Goal: Transaction & Acquisition: Purchase product/service

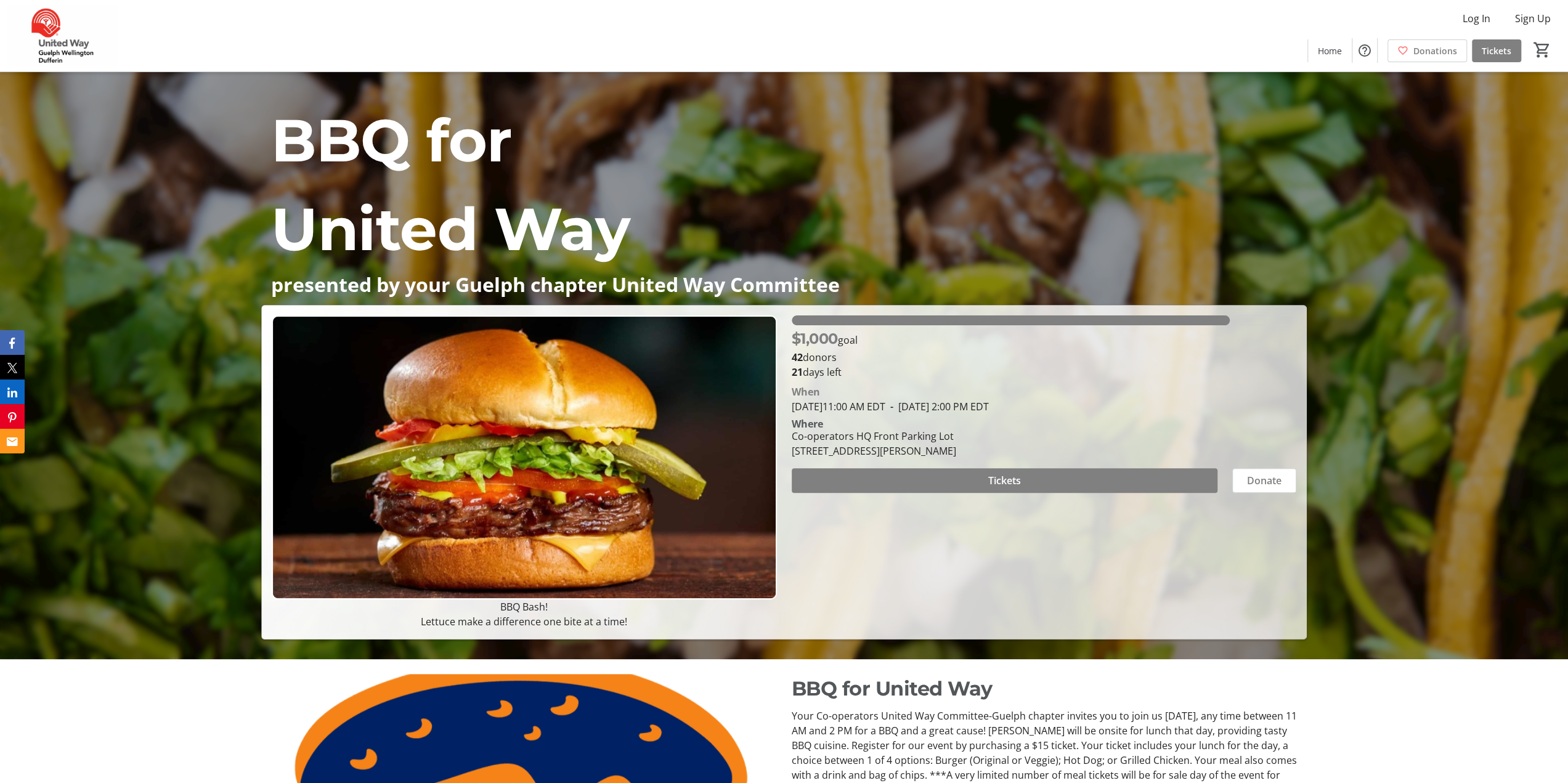
scroll to position [123, 0]
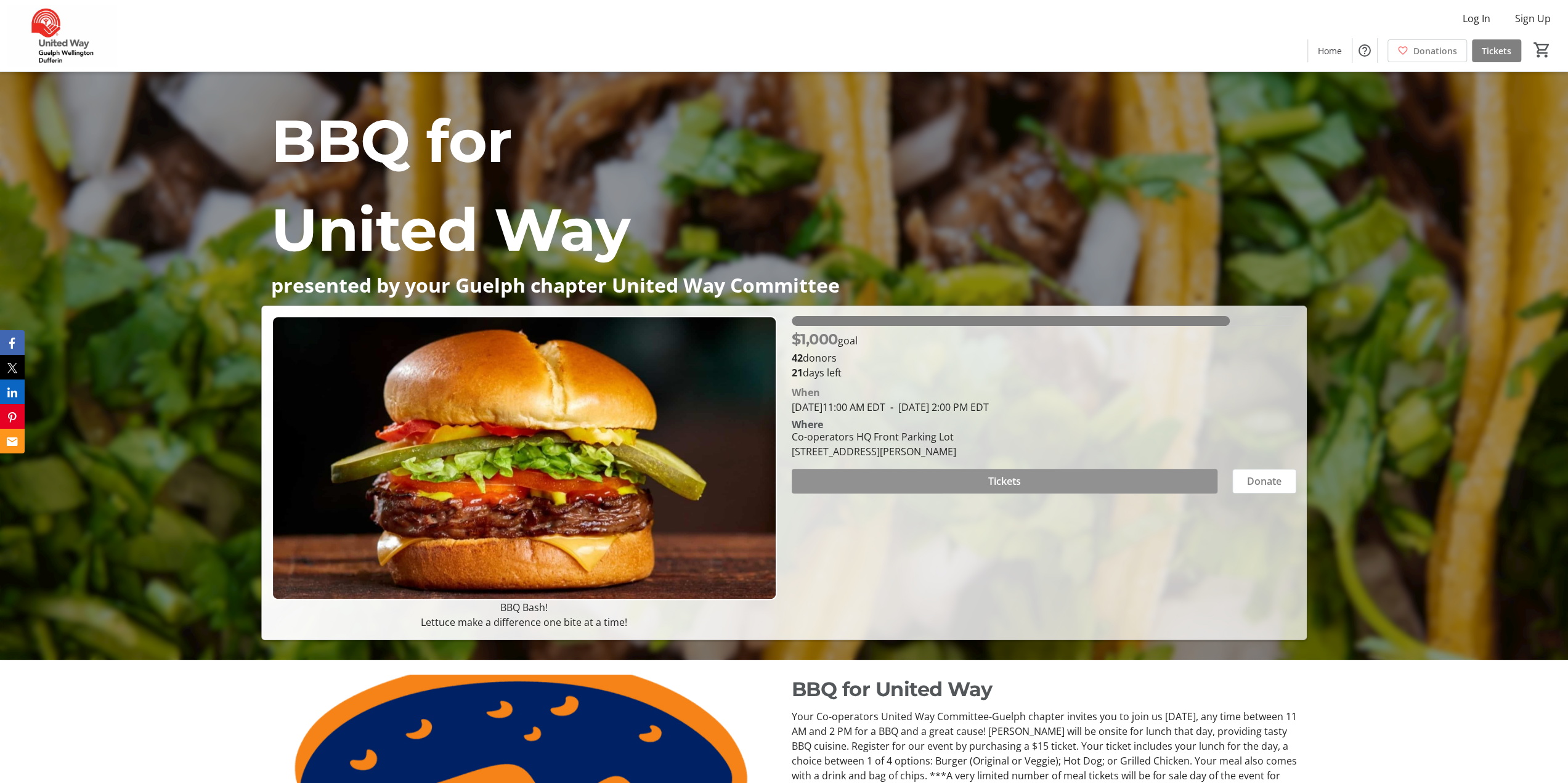
click at [1002, 482] on span "Tickets" at bounding box center [1004, 481] width 33 height 15
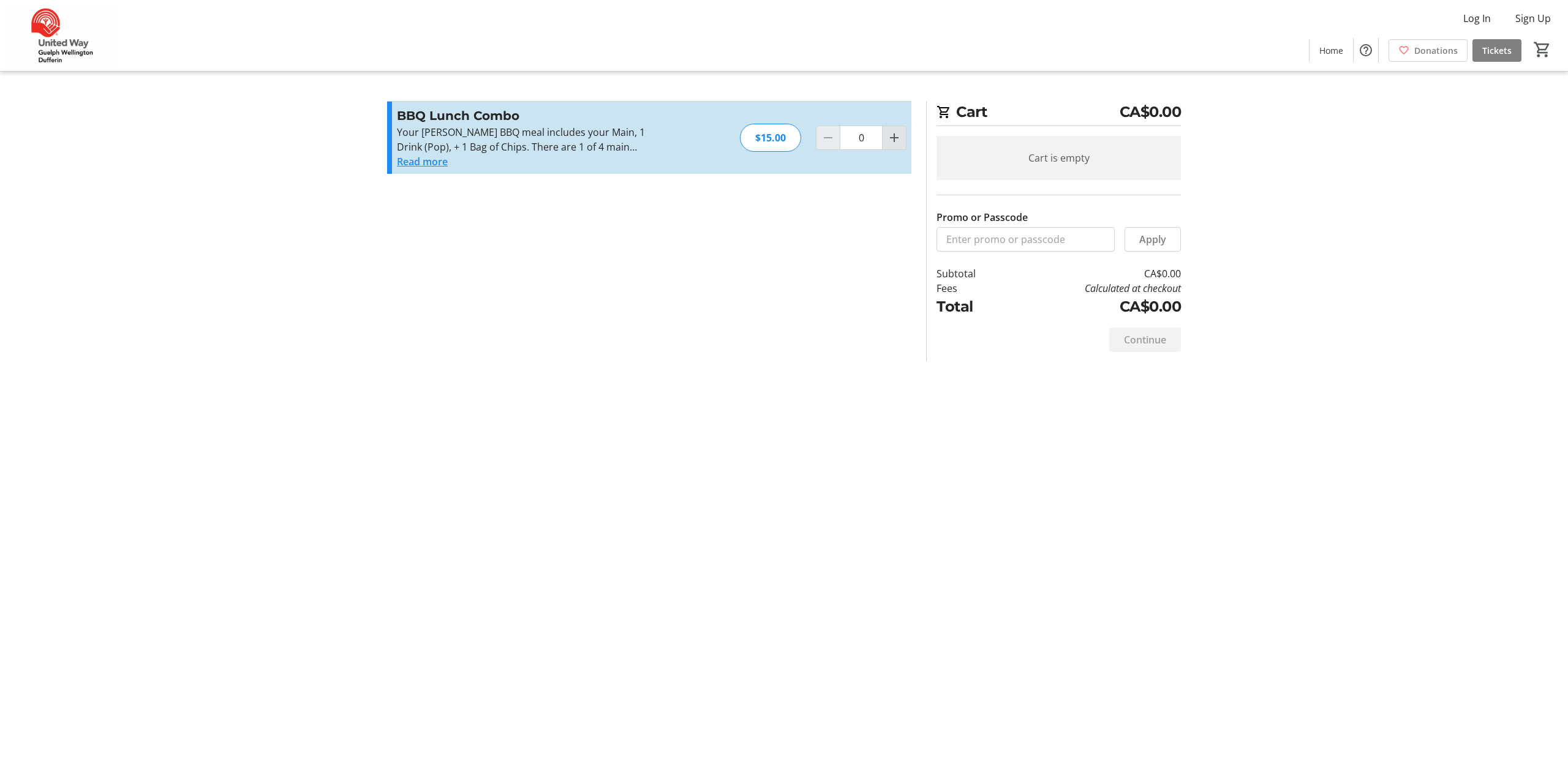
click at [893, 141] on mat-icon "Increment by one" at bounding box center [894, 138] width 15 height 15
type input "1"
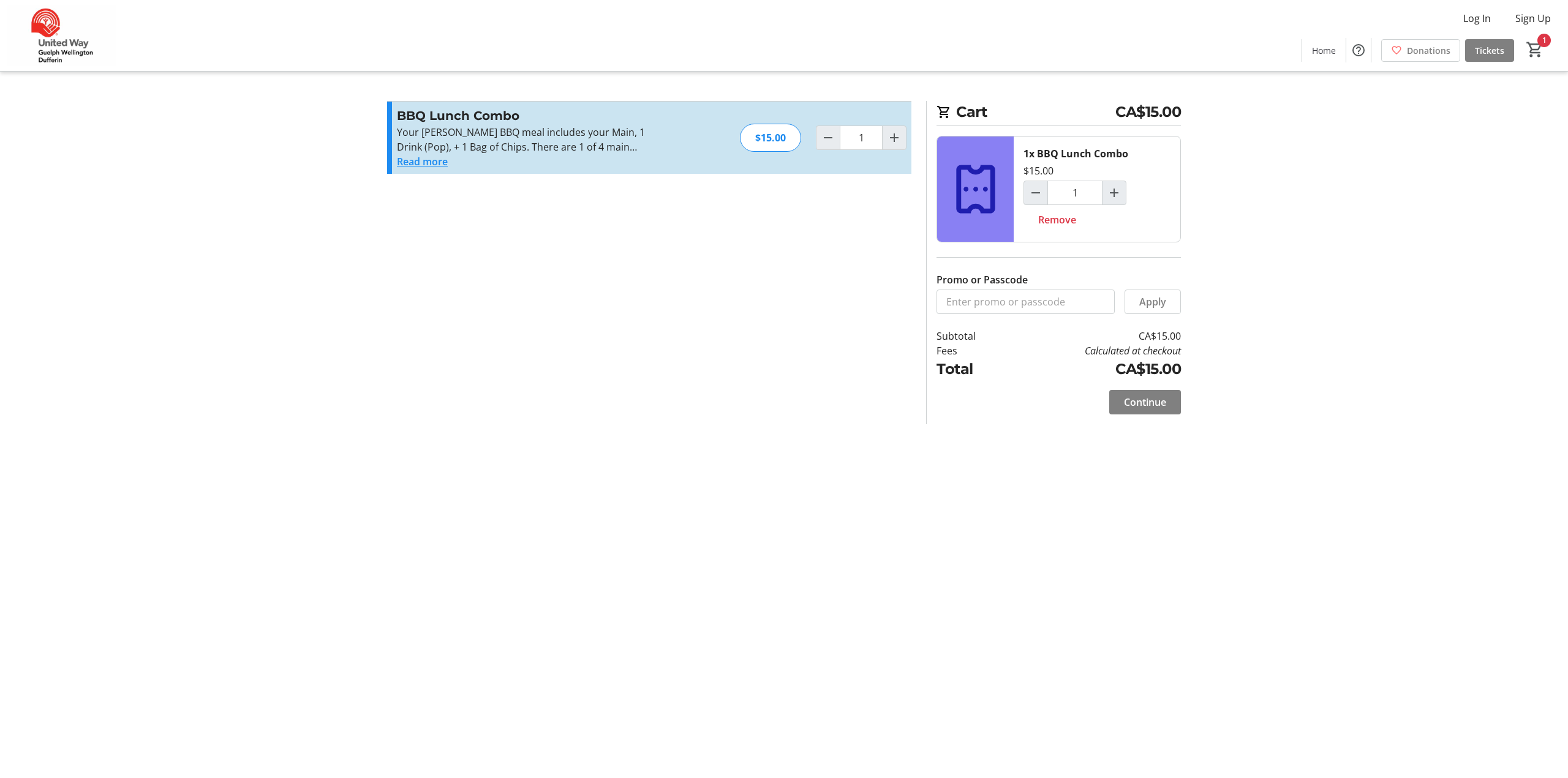
click at [430, 161] on button "Read more" at bounding box center [422, 161] width 51 height 15
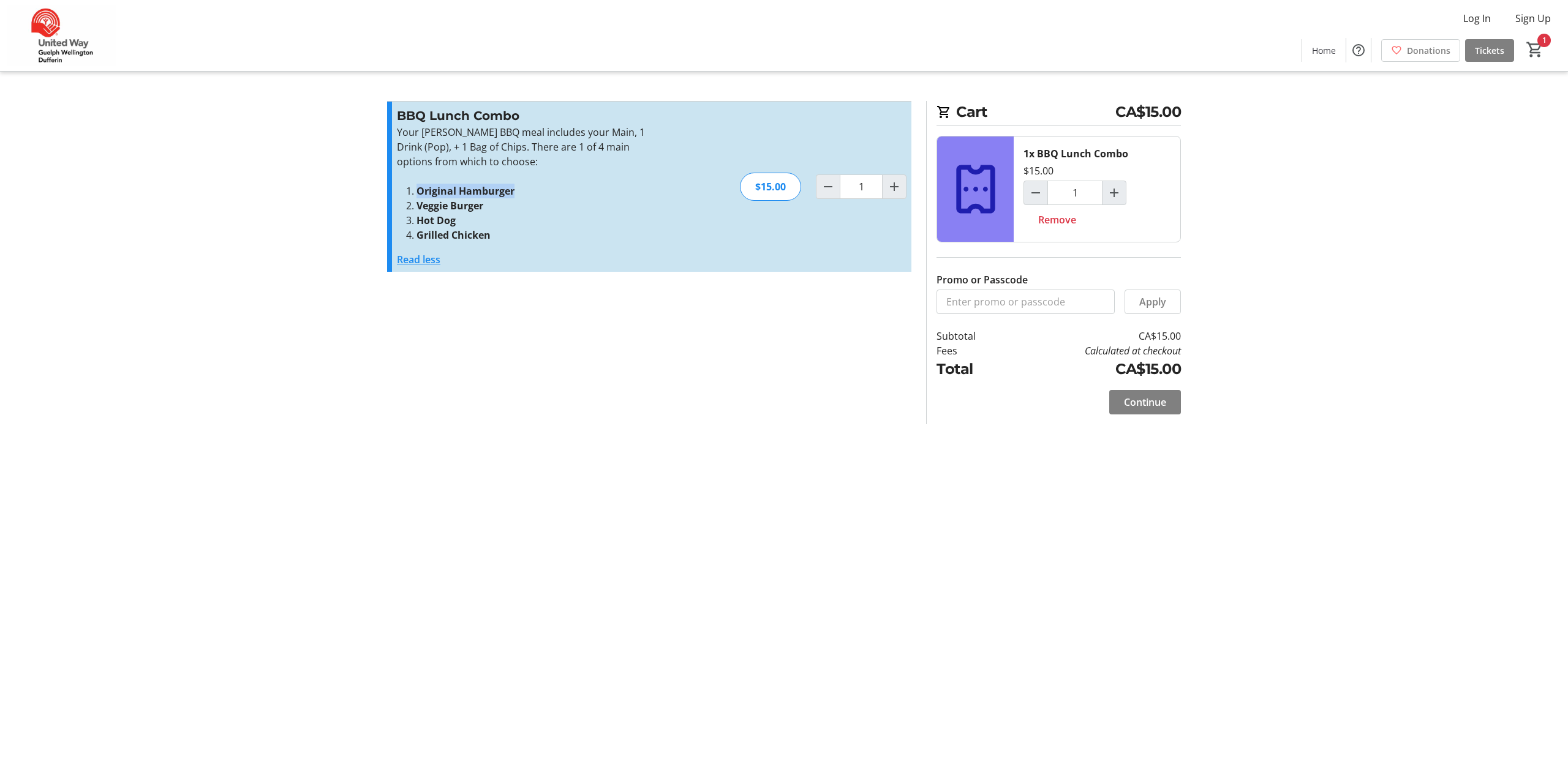
drag, startPoint x: 417, startPoint y: 190, endPoint x: 513, endPoint y: 188, distance: 96.0
click at [513, 188] on strong "Original Hamburger" at bounding box center [466, 191] width 98 height 14
copy strong "Original Hamburger"
click at [1142, 402] on span "Continue" at bounding box center [1145, 402] width 42 height 15
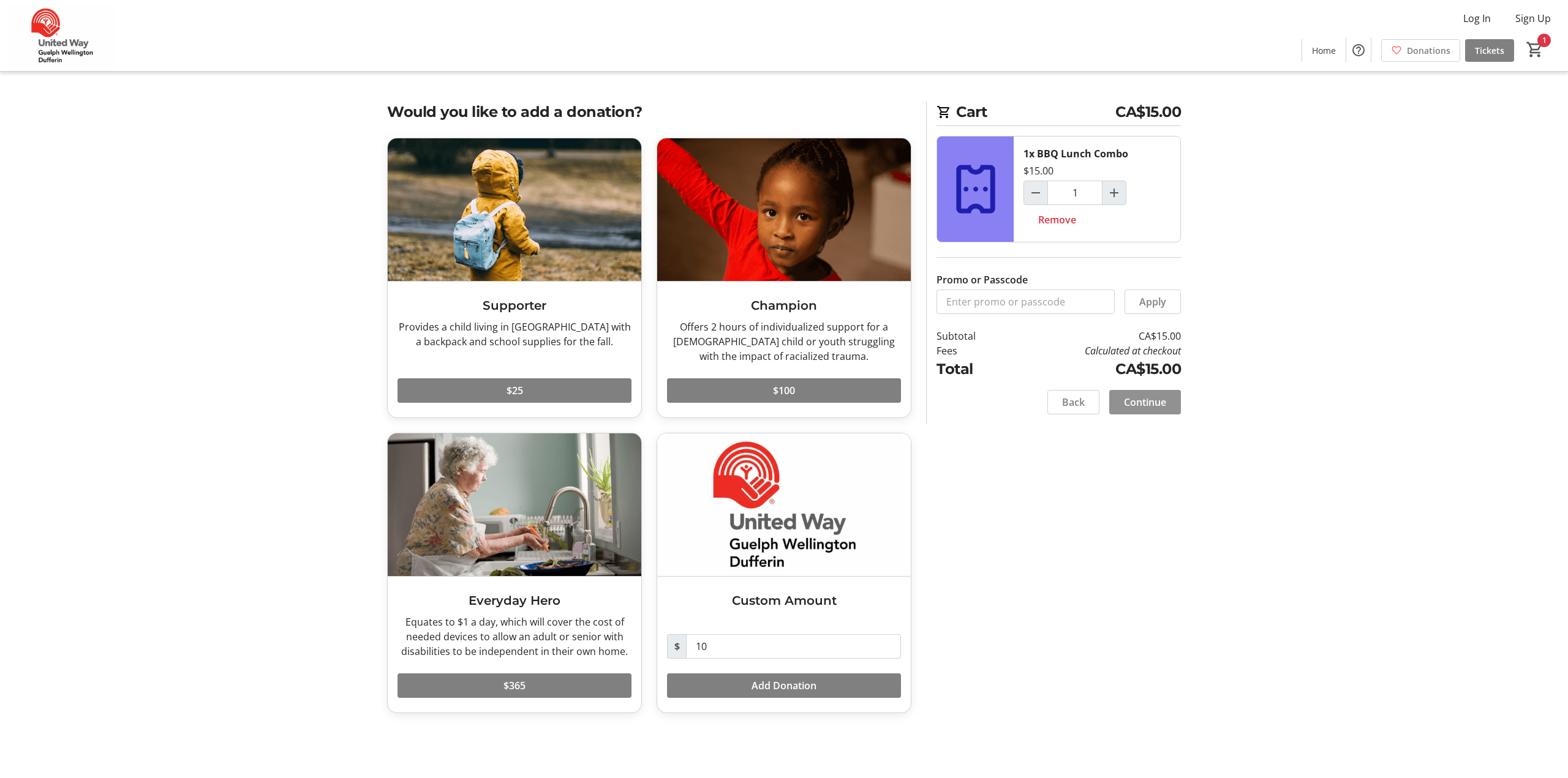
click at [1153, 400] on span "Continue" at bounding box center [1145, 402] width 42 height 15
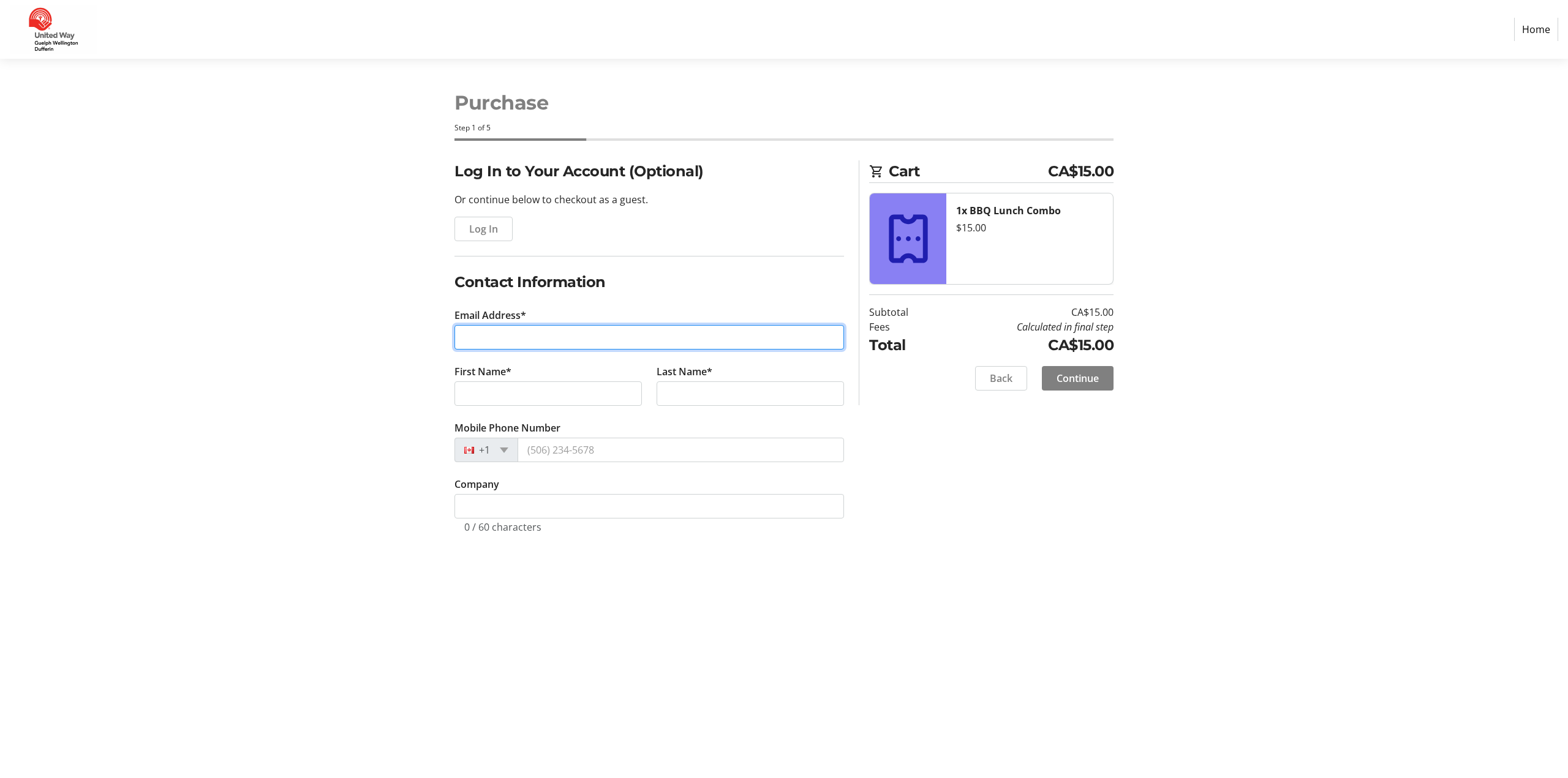
click at [527, 337] on input "Email Address*" at bounding box center [649, 337] width 390 height 24
type input "j"
type input "[PERSON_NAME][EMAIL_ADDRESS][DOMAIN_NAME]"
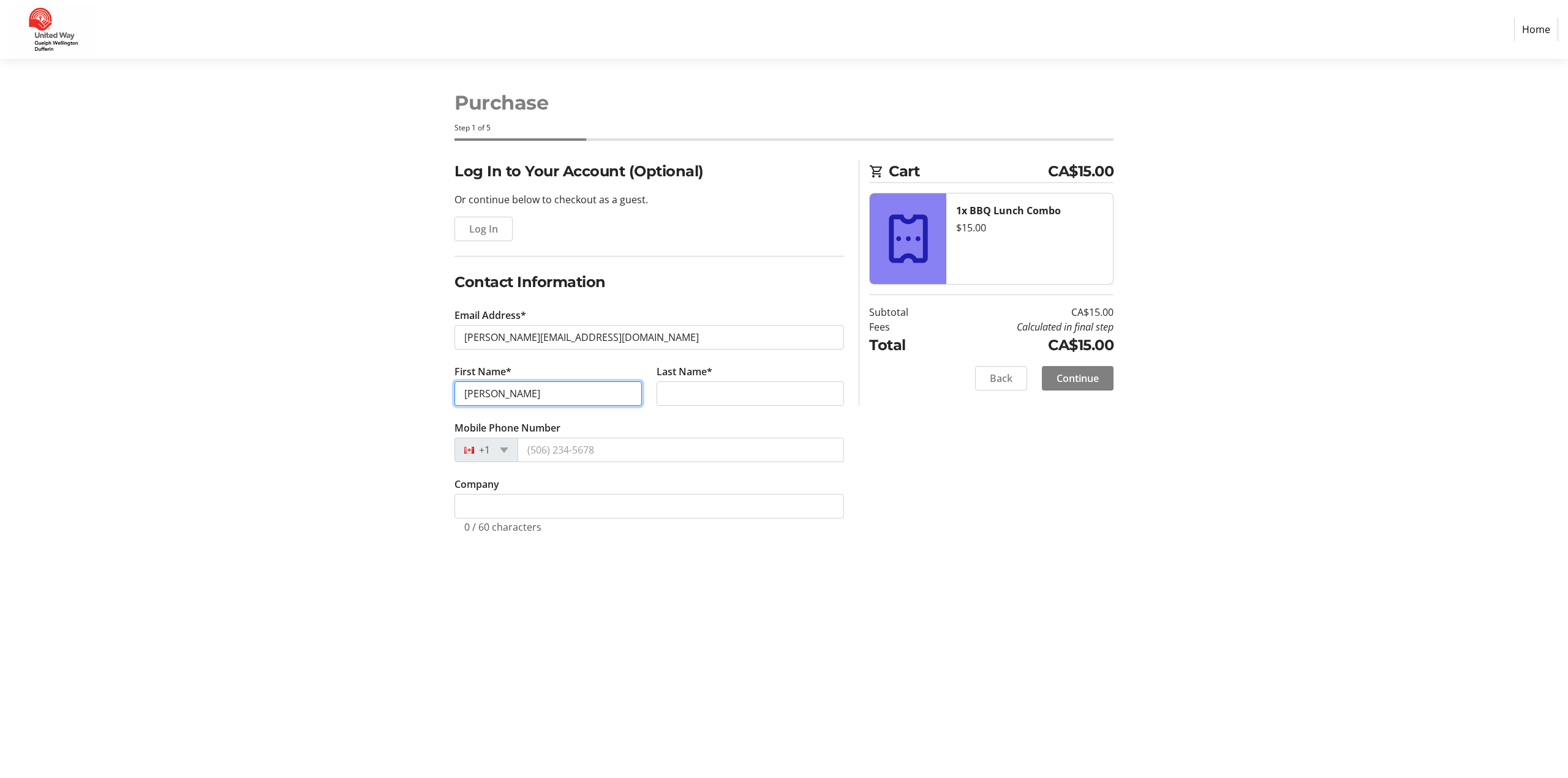
type input "[PERSON_NAME]"
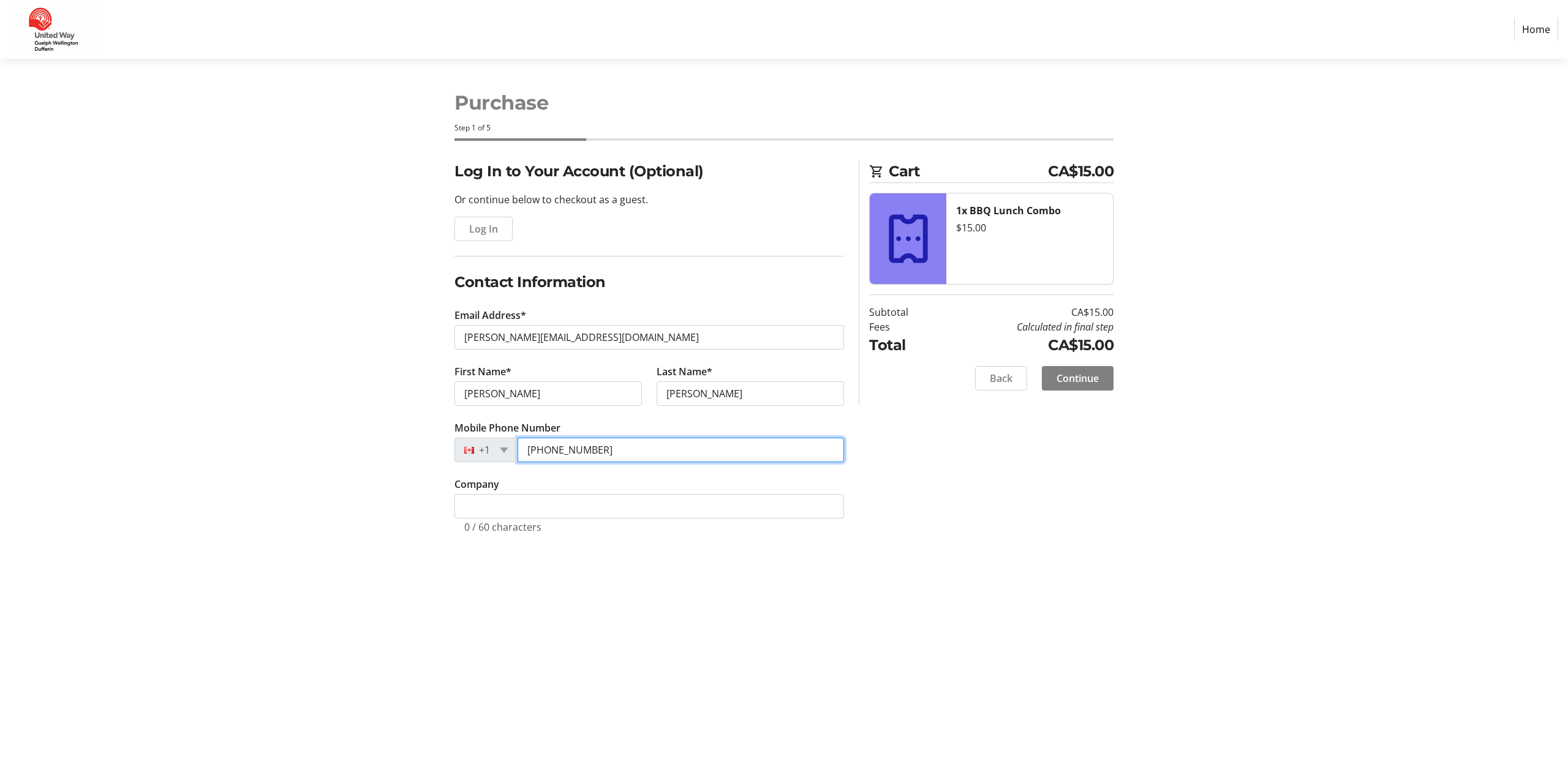
type input "[PHONE_NUMBER]"
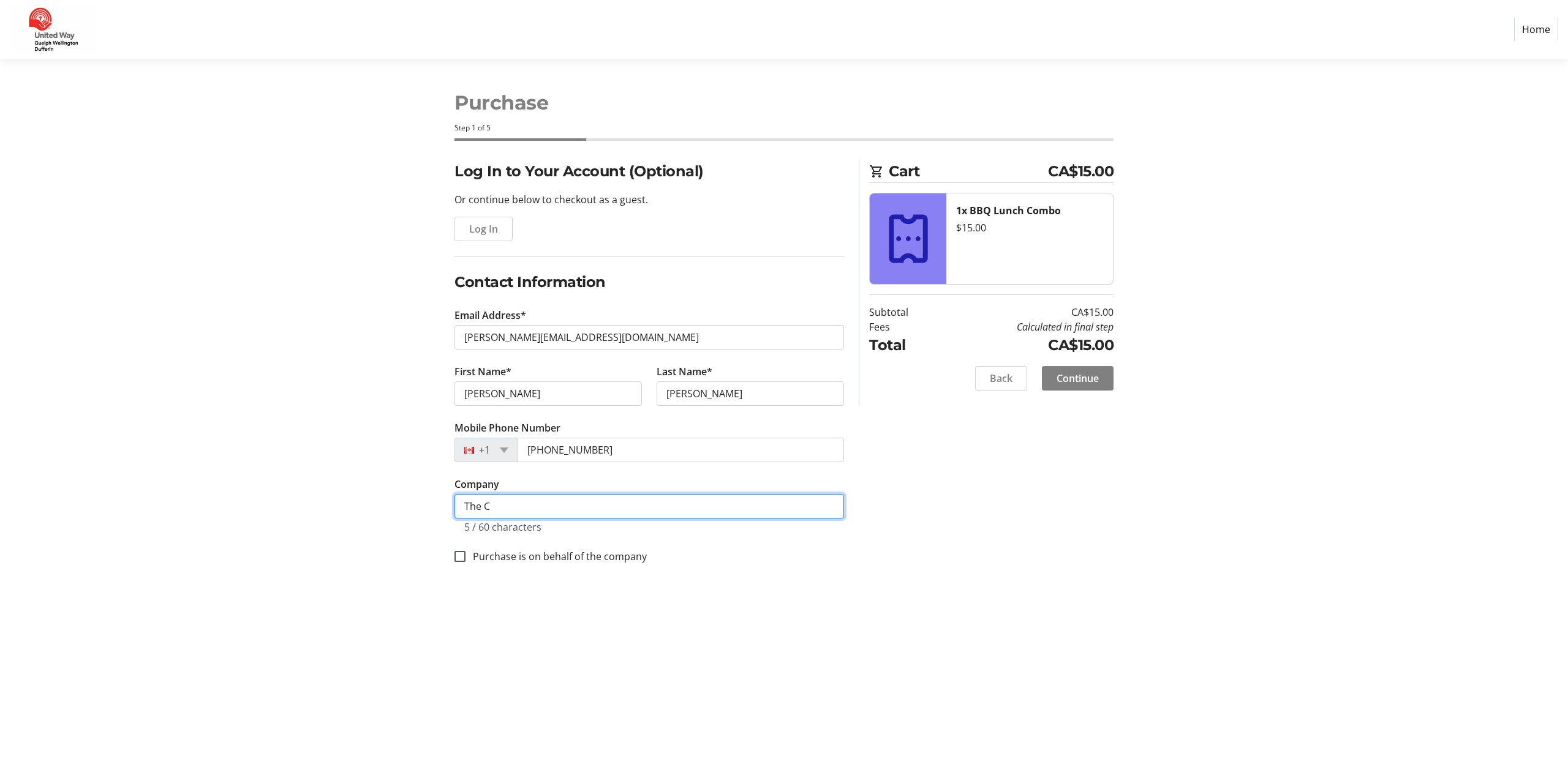
type input "The Co-operators"
click at [469, 553] on div at bounding box center [460, 557] width 29 height 29
checkbox input "true"
click at [1081, 373] on span "Continue" at bounding box center [1077, 378] width 42 height 15
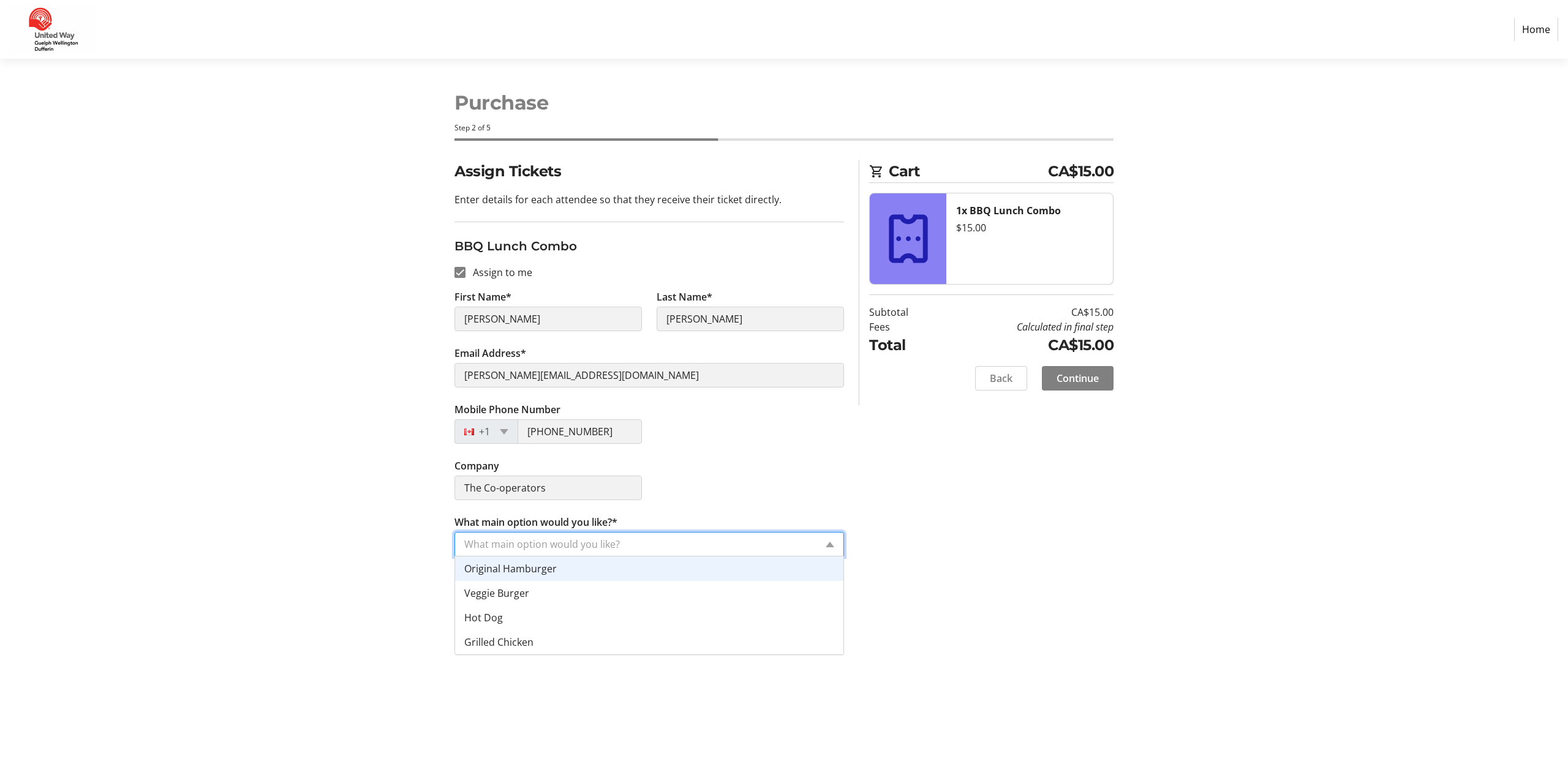
click at [579, 550] on input "What main option would you like?*" at bounding box center [640, 544] width 351 height 15
click at [530, 571] on span "Original Hamburger" at bounding box center [510, 569] width 92 height 14
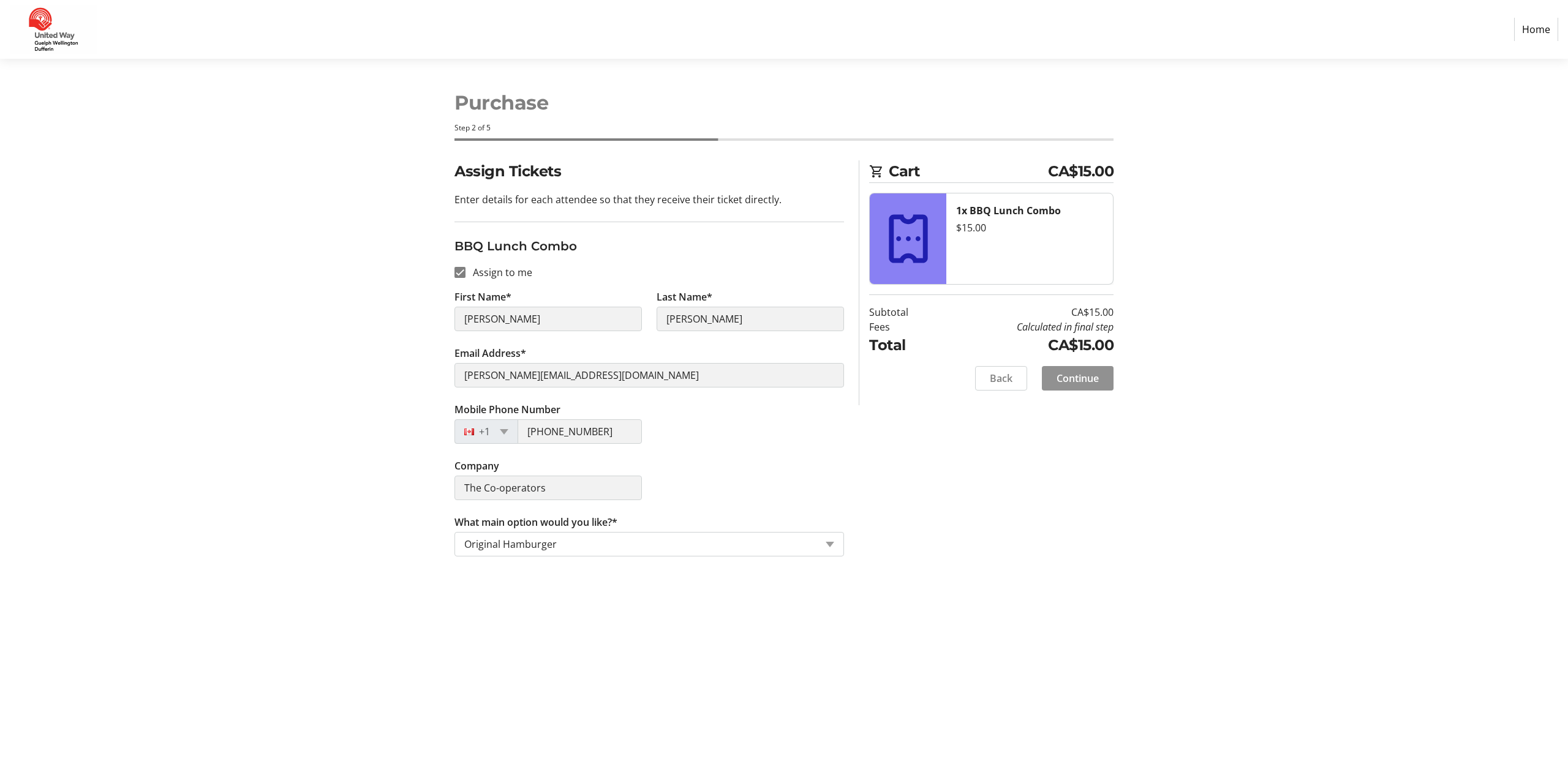
click at [1081, 379] on span "Continue" at bounding box center [1077, 378] width 42 height 15
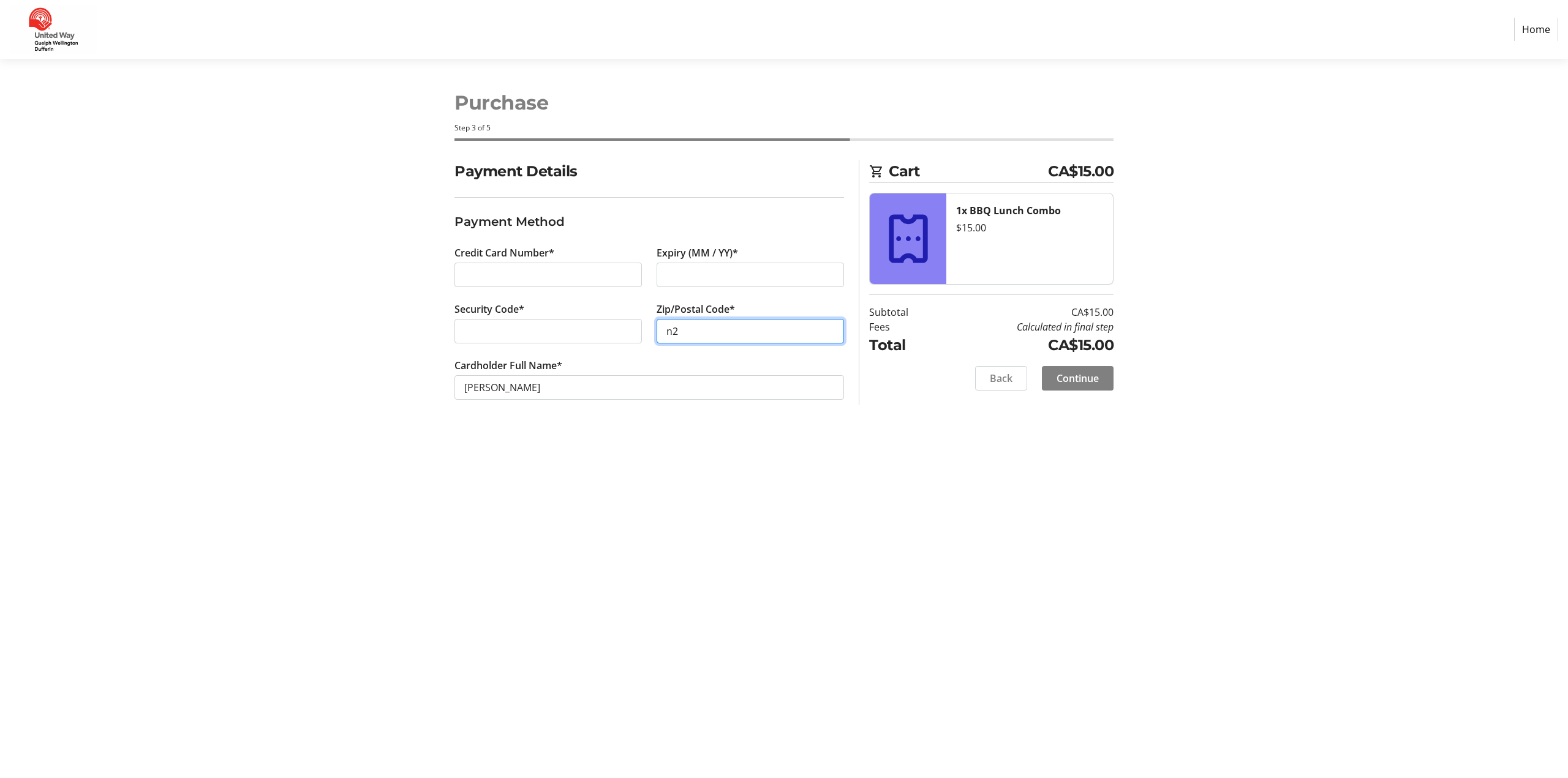
type input "n"
type input "n2g3b5"
drag, startPoint x: 1086, startPoint y: 374, endPoint x: 493, endPoint y: 434, distance: 596.0
click at [499, 436] on div "Purchase Step 3 of 5 Cart CA$15.00 1x BBQ Lunch Combo $15.00 Subtotal CA$15.00 …" at bounding box center [784, 418] width 809 height 719
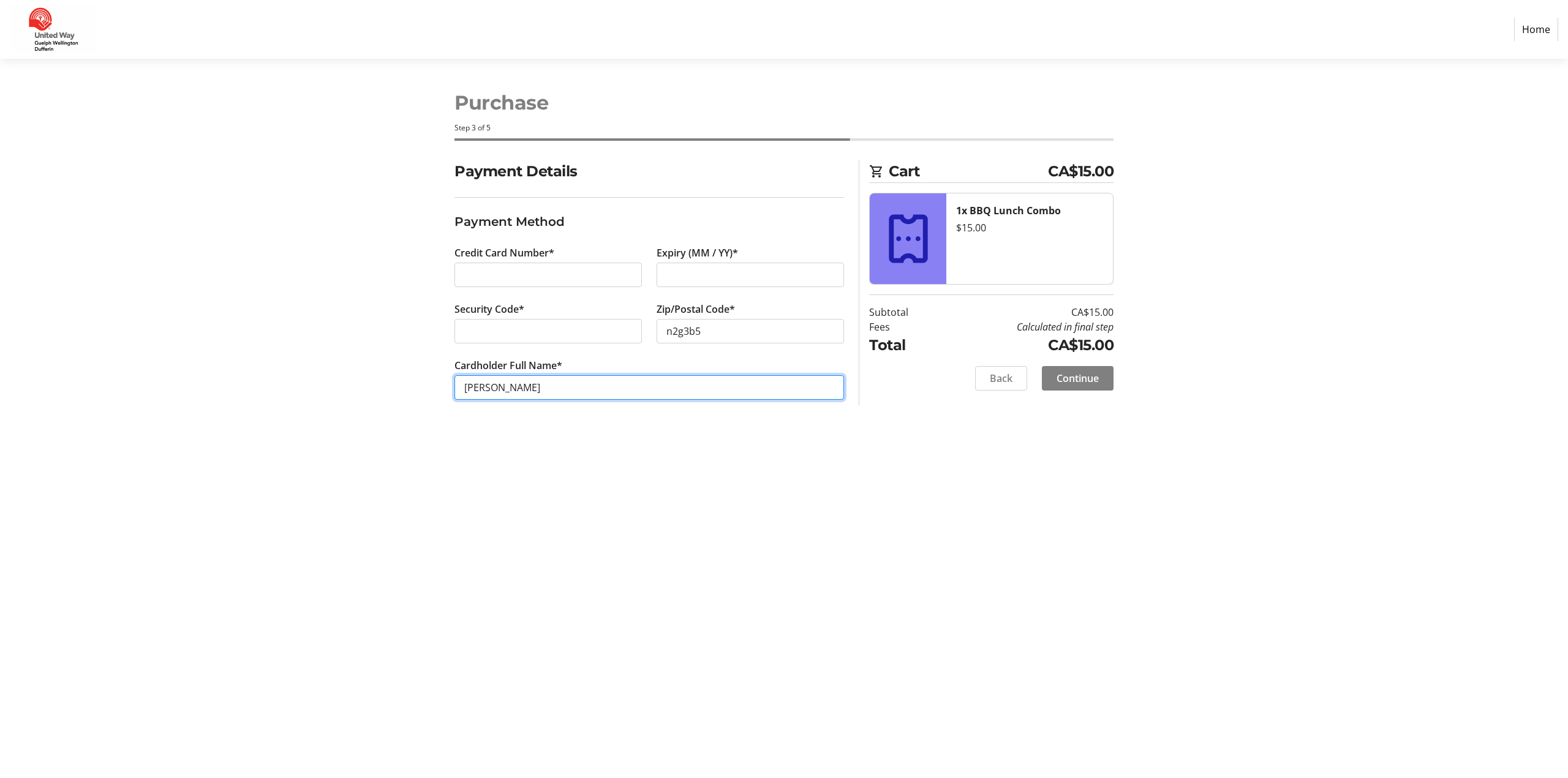
click at [481, 390] on input "[PERSON_NAME]" at bounding box center [649, 387] width 390 height 24
type input "[PERSON_NAME]"
click at [1091, 371] on span "Continue" at bounding box center [1077, 378] width 42 height 15
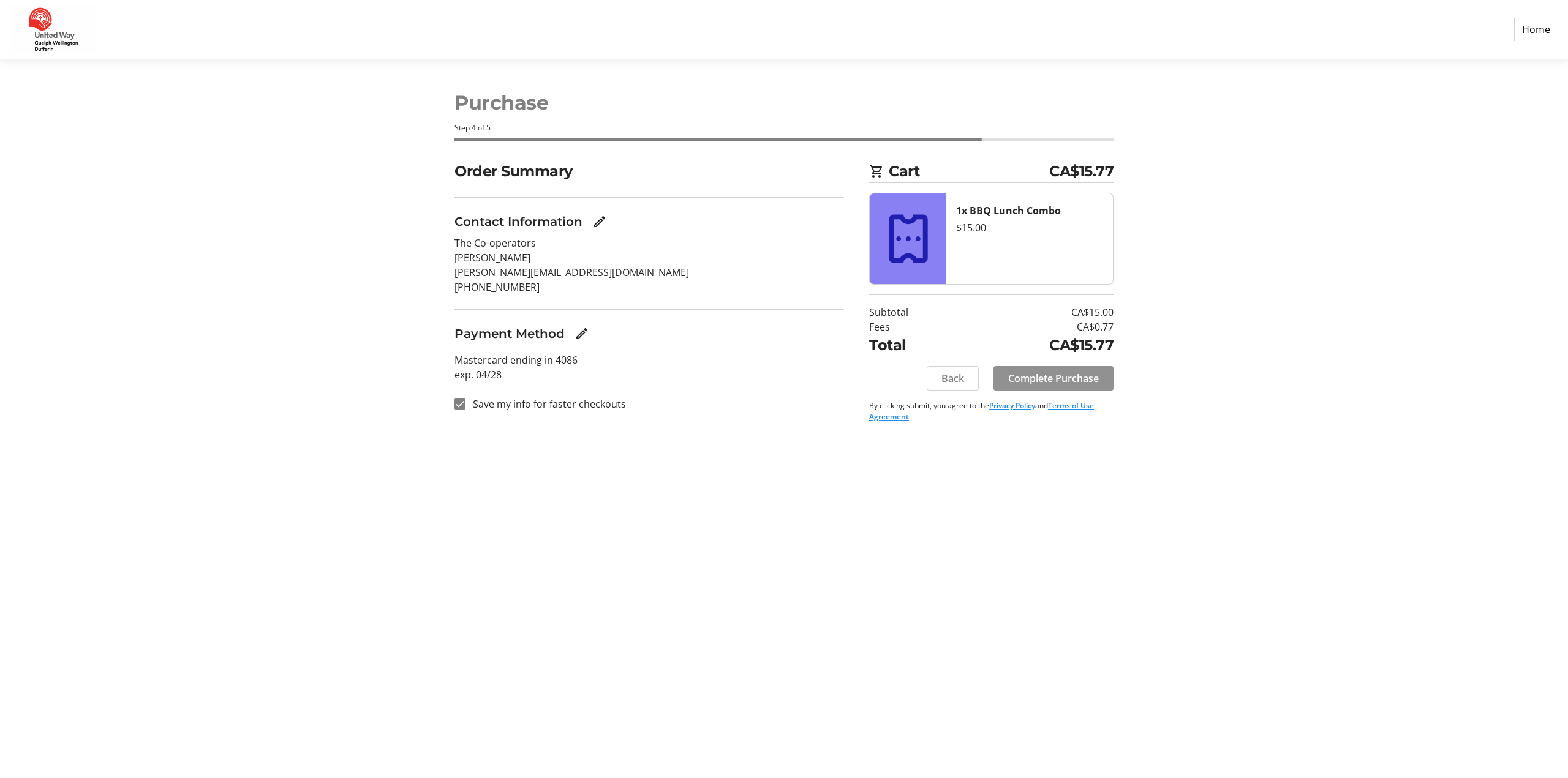
click at [1084, 372] on span "Complete Purchase" at bounding box center [1053, 378] width 90 height 15
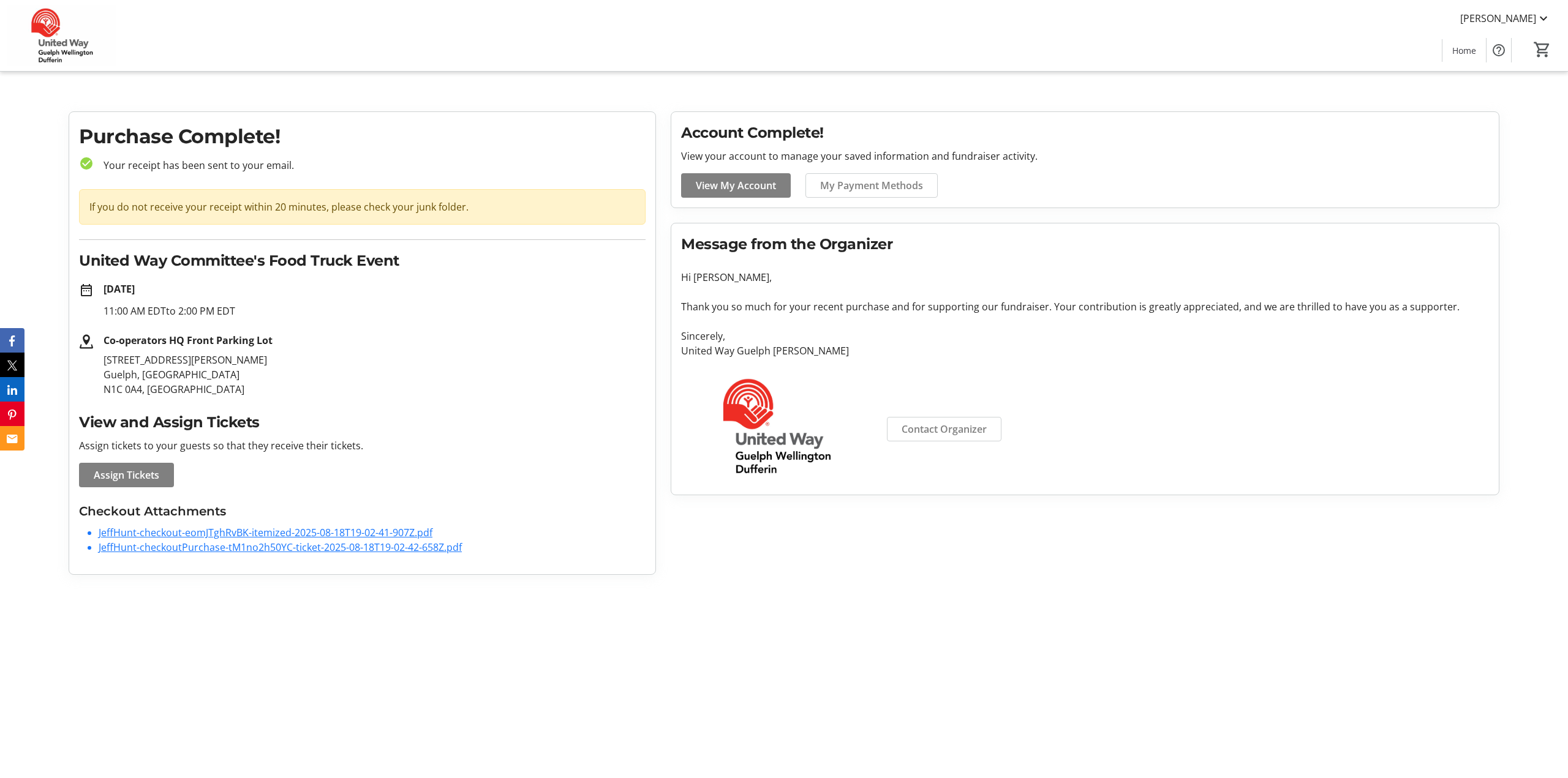
click at [373, 532] on link "JeffHunt-checkout-eomJTghRvBK-itemized-2025-08-18T19-02-41-907Z.pdf" at bounding box center [266, 533] width 334 height 14
